Goal: Information Seeking & Learning: Check status

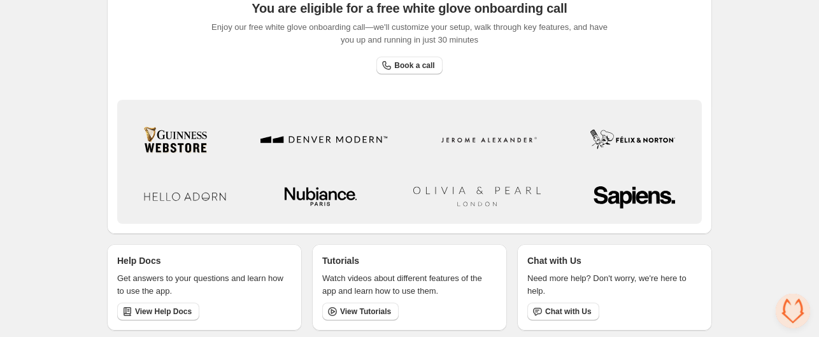
scroll to position [146, 0]
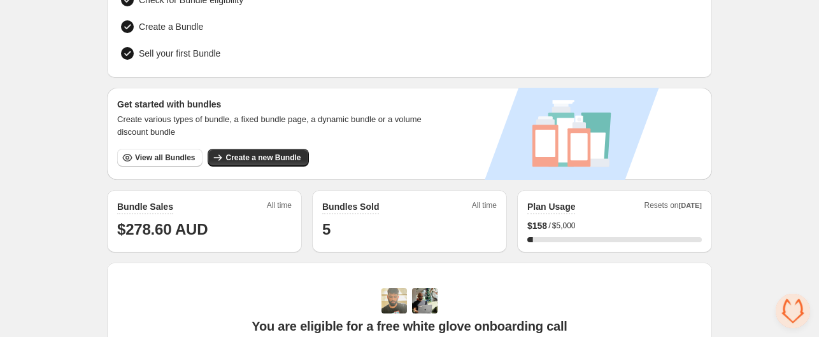
click at [399, 211] on div "Bundles Sold All time 5" at bounding box center [409, 220] width 174 height 39
click at [482, 201] on span "All time" at bounding box center [484, 208] width 25 height 14
click at [402, 202] on div "Bundles Sold All time" at bounding box center [409, 208] width 174 height 14
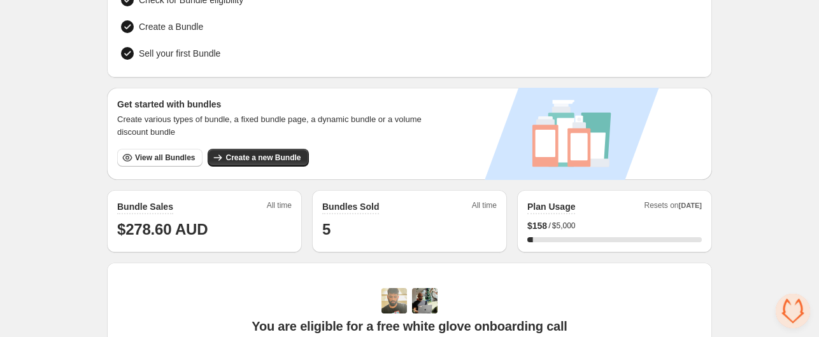
click at [671, 203] on span "Resets on [DATE]" at bounding box center [673, 208] width 58 height 14
click at [360, 212] on div "Bundles Sold All time 5" at bounding box center [409, 220] width 174 height 39
click at [161, 205] on h2 "Bundle Sales" at bounding box center [145, 207] width 56 height 13
click at [423, 208] on div "Bundles Sold All time" at bounding box center [409, 208] width 174 height 14
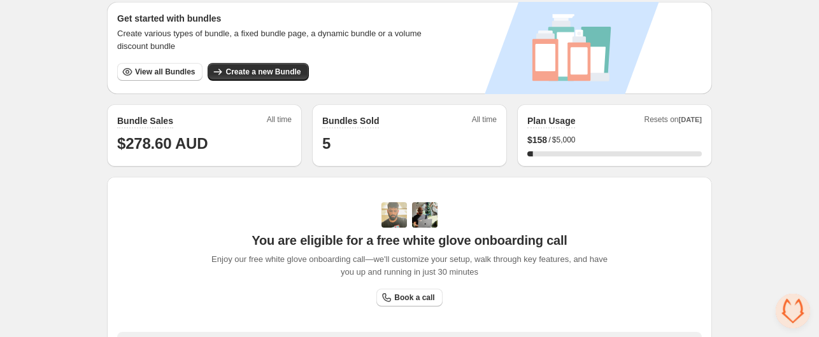
scroll to position [255, 0]
